Goal: Task Accomplishment & Management: Manage account settings

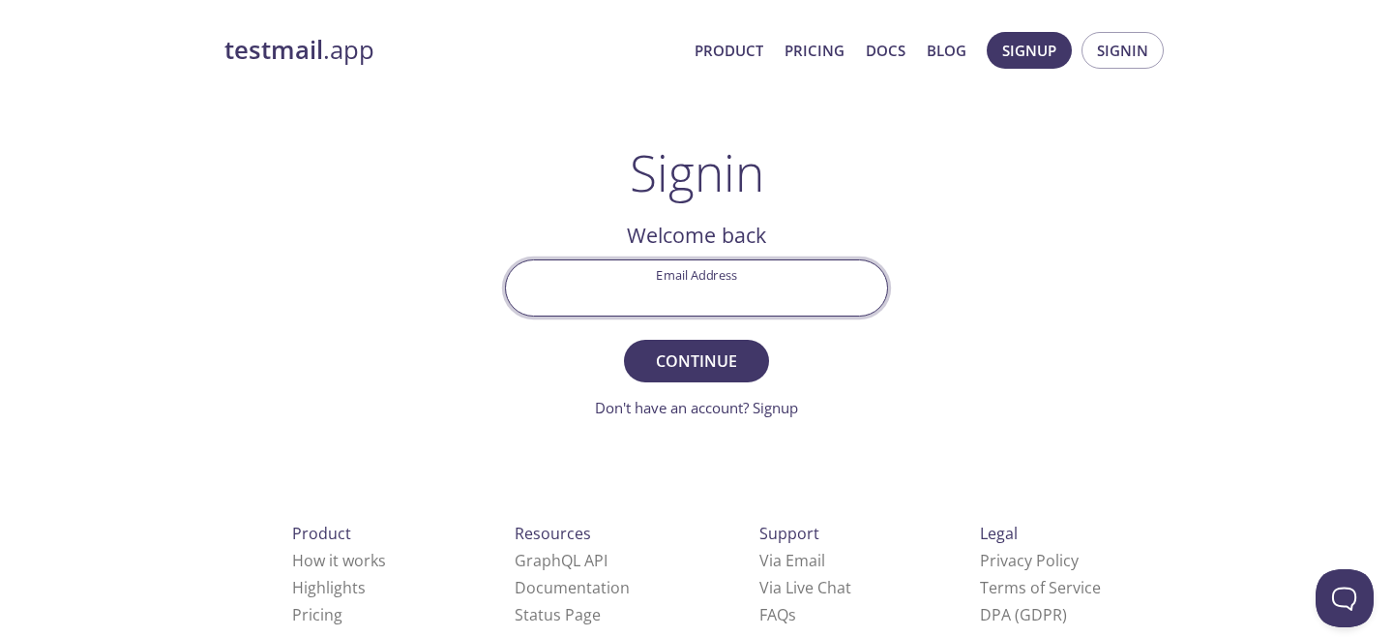
click at [723, 282] on input "Email Address" at bounding box center [696, 287] width 381 height 55
click at [1142, 59] on span "Signin" at bounding box center [1122, 50] width 51 height 25
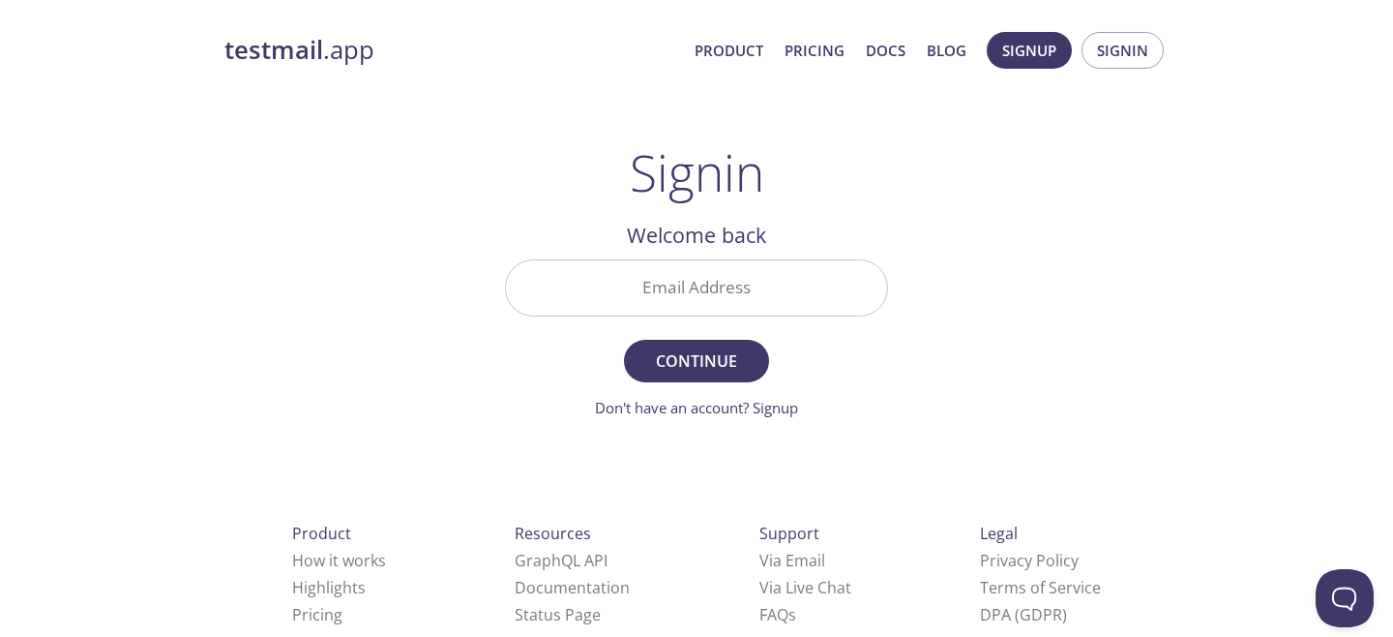
click at [725, 286] on input "Email Address" at bounding box center [696, 287] width 381 height 55
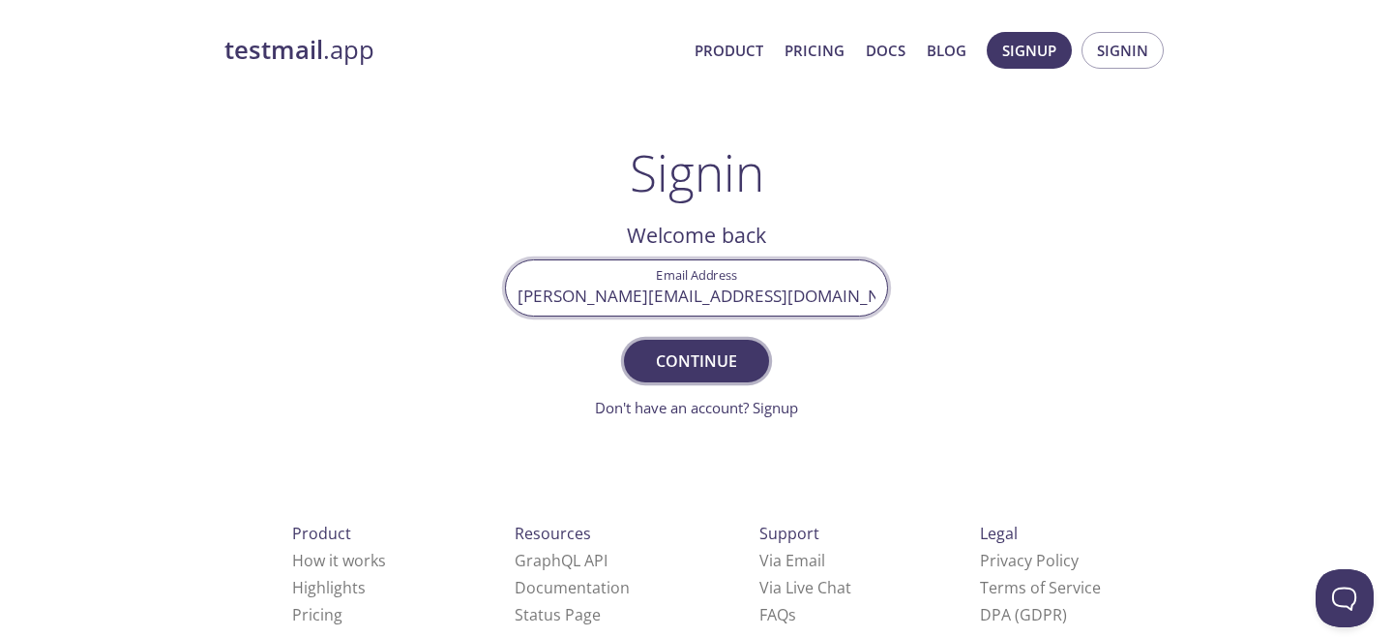
type input "[PERSON_NAME][EMAIL_ADDRESS][DOMAIN_NAME]"
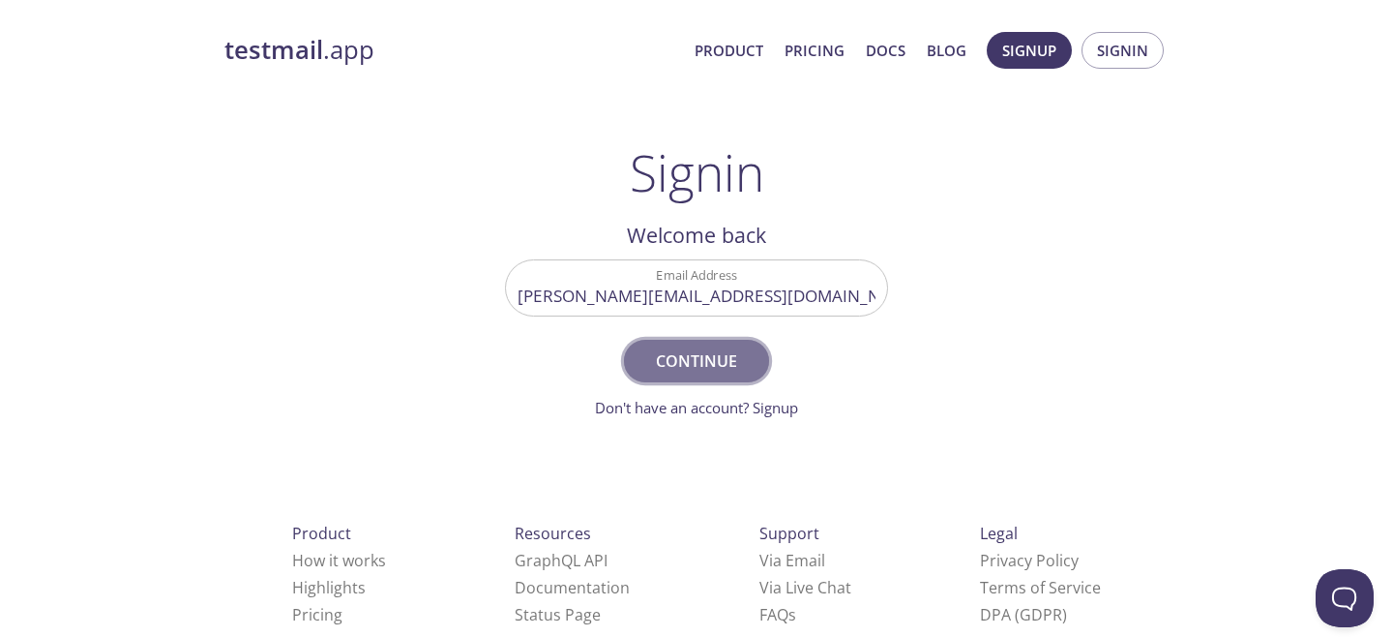
click at [641, 369] on button "Continue" at bounding box center [696, 361] width 145 height 43
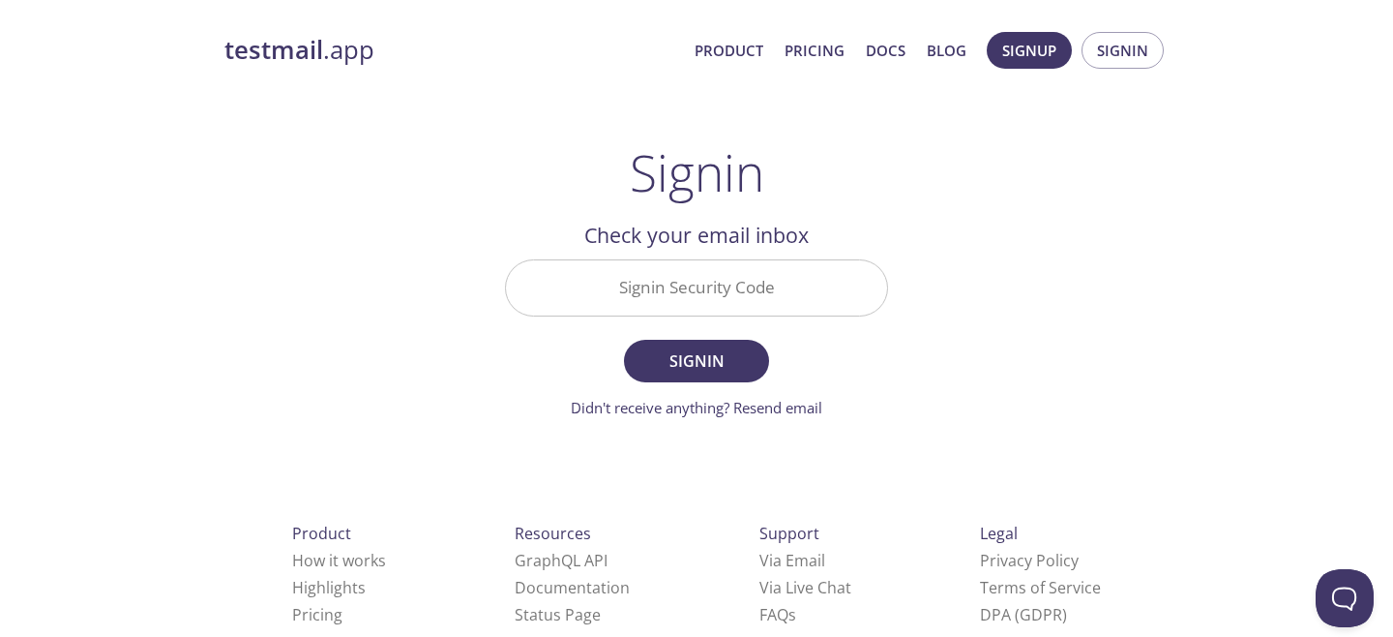
click at [708, 283] on input "Signin Security Code" at bounding box center [696, 287] width 381 height 55
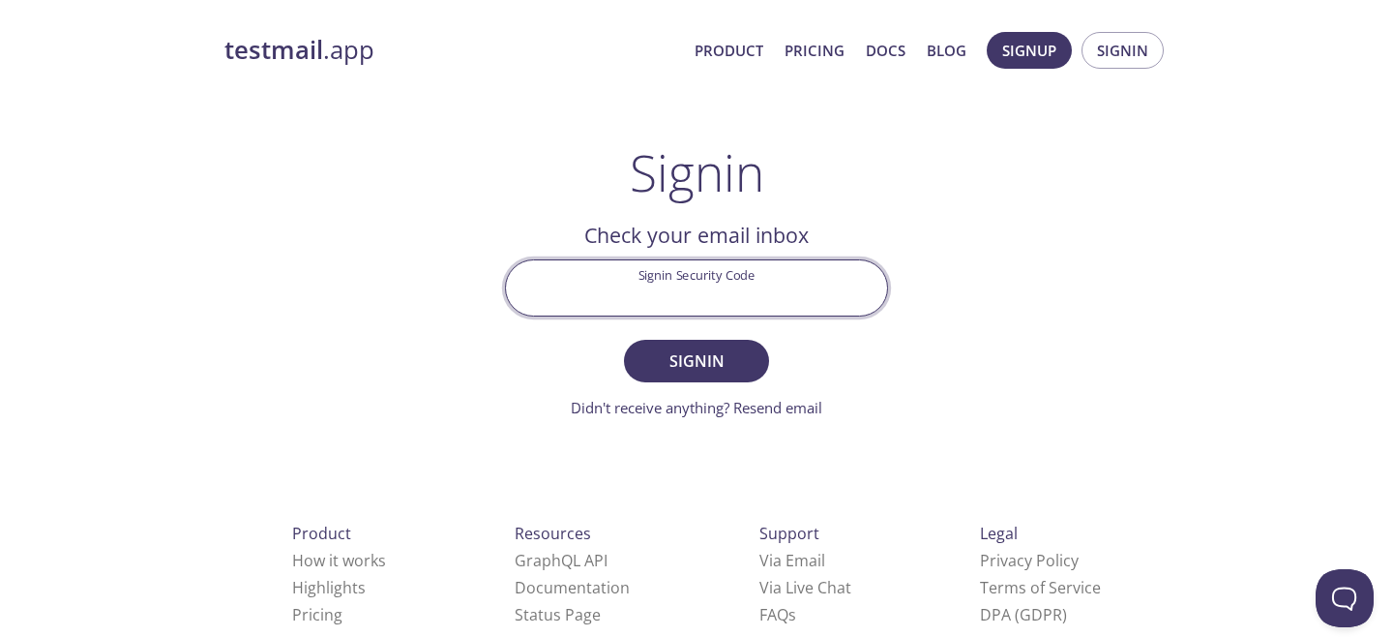
paste input "GV13MM7"
type input "GV13MM7"
click at [717, 360] on span "Signin" at bounding box center [696, 360] width 103 height 27
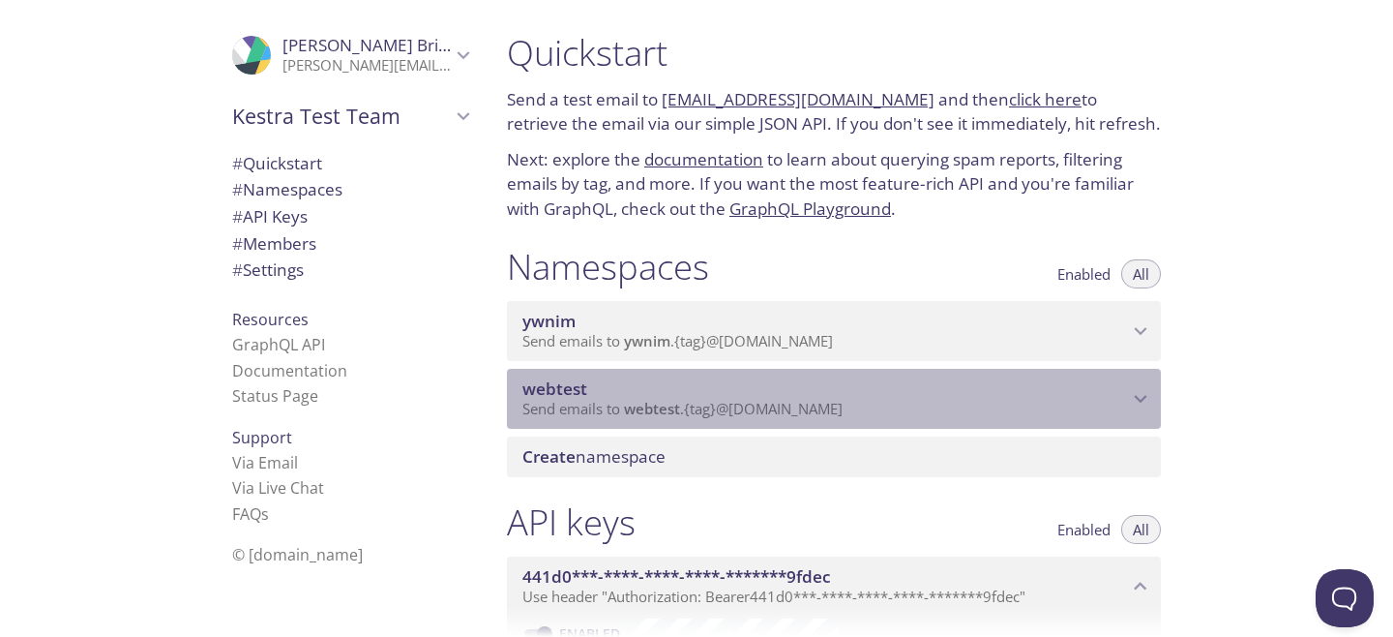
click at [992, 413] on p "Send emails to webtest . {tag} @[DOMAIN_NAME]" at bounding box center [825, 409] width 606 height 19
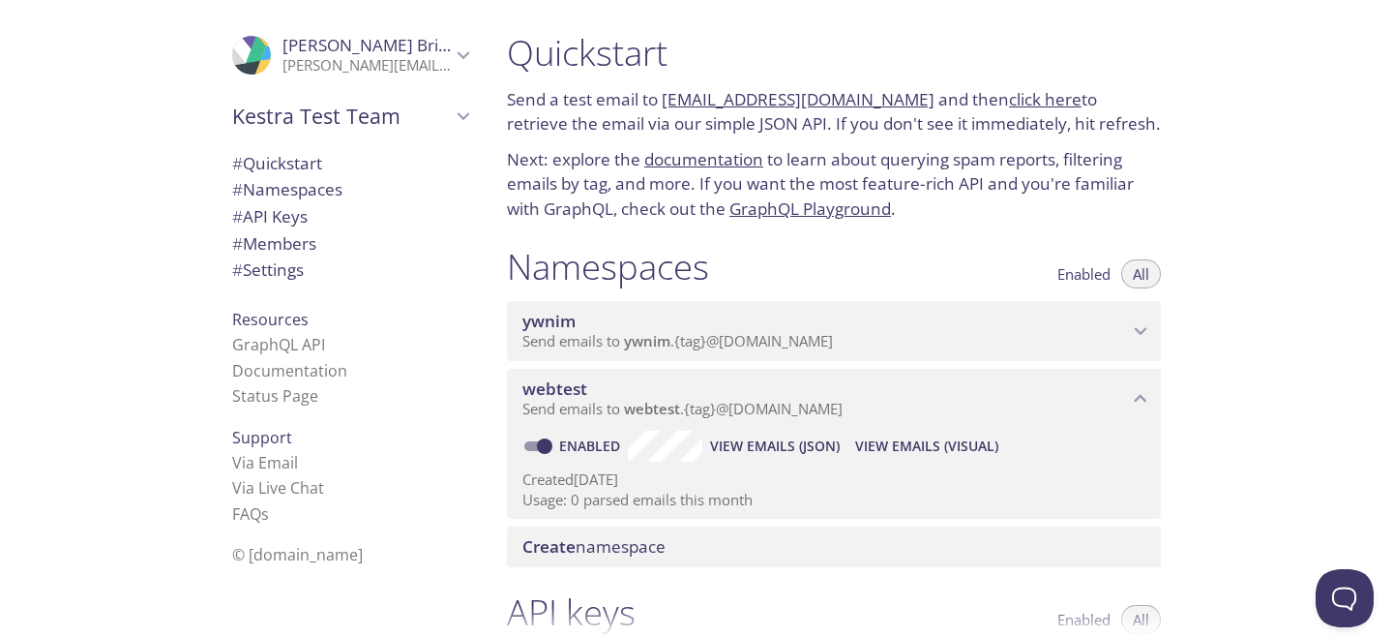
click at [981, 402] on p "Send emails to webtest . {tag} @[DOMAIN_NAME]" at bounding box center [825, 409] width 606 height 19
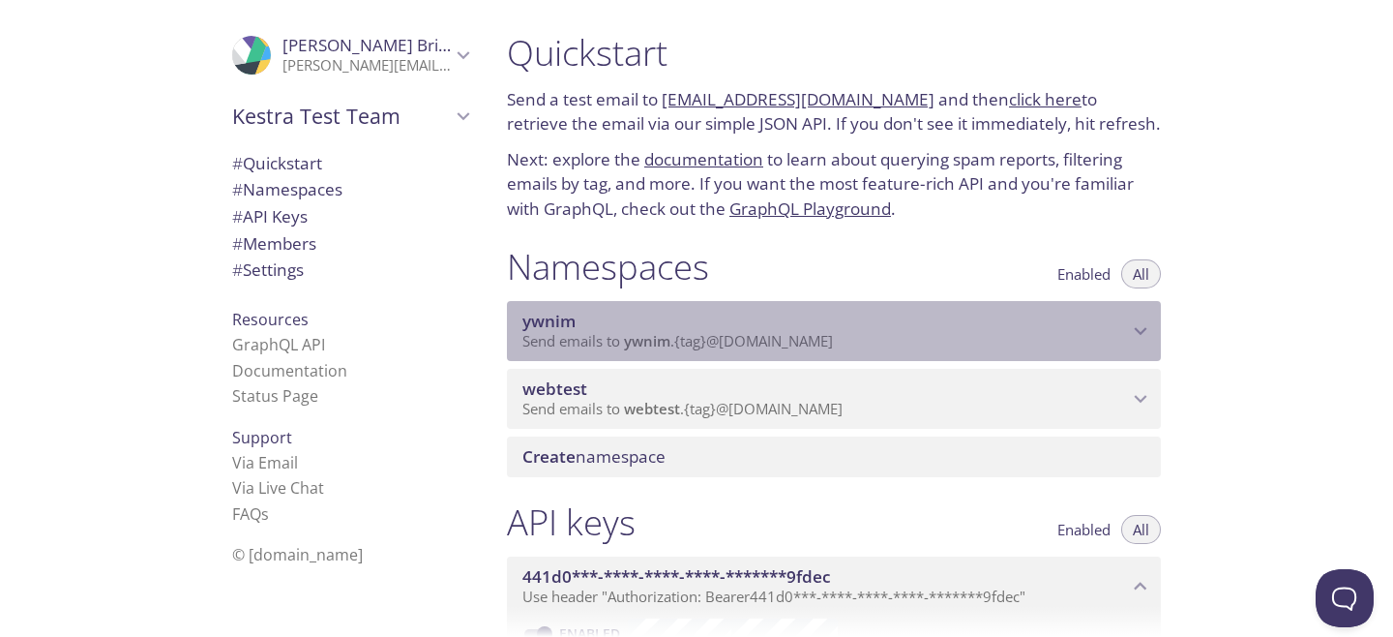
click at [960, 333] on p "Send emails to ywnim . {tag} @[DOMAIN_NAME]" at bounding box center [825, 341] width 606 height 19
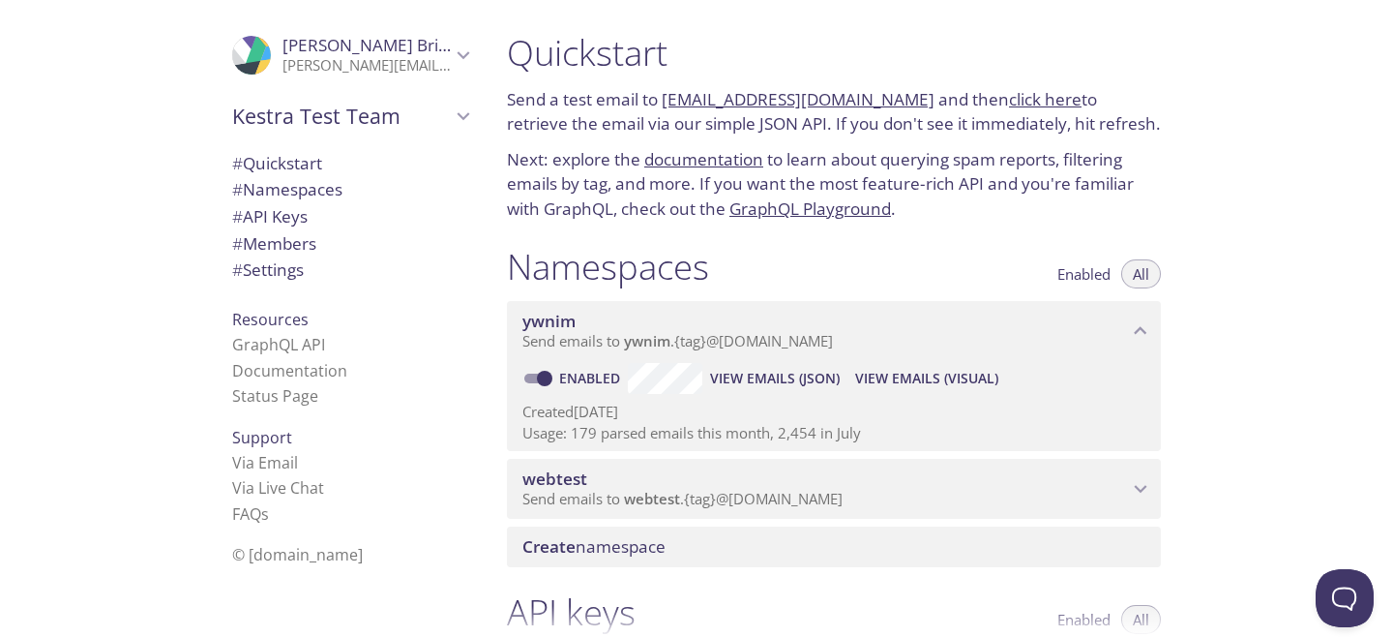
click at [960, 333] on p "Send emails to ywnim . {tag} @[DOMAIN_NAME]" at bounding box center [825, 341] width 606 height 19
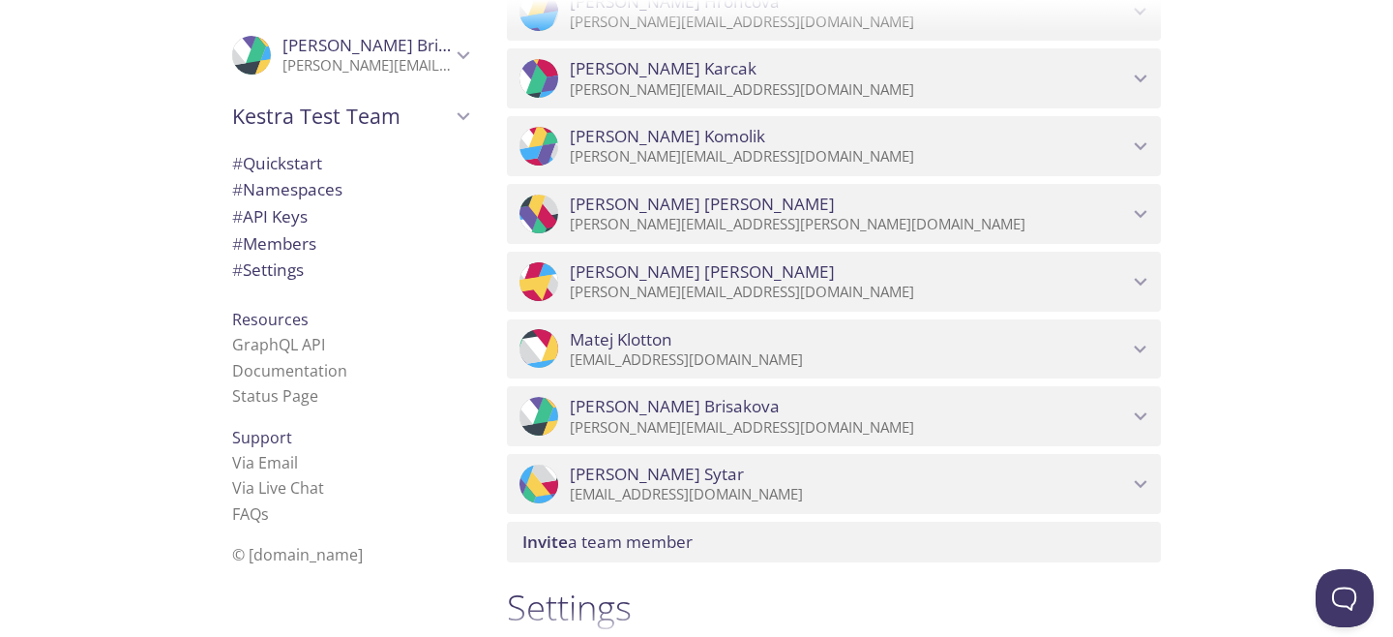
scroll to position [1118, 0]
